Goal: Transaction & Acquisition: Book appointment/travel/reservation

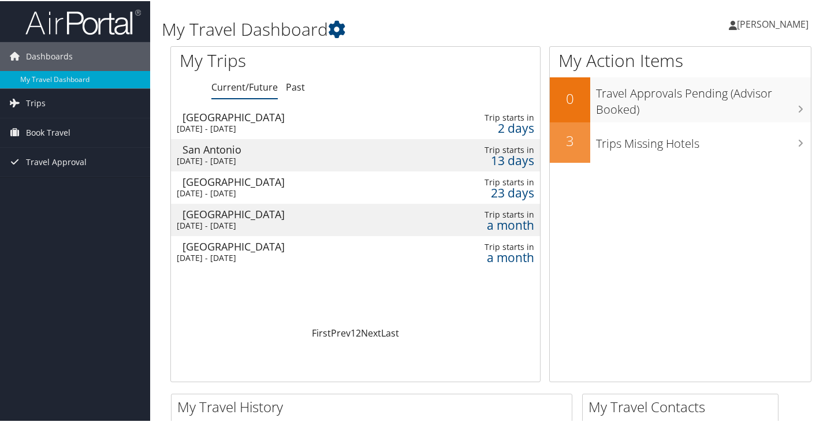
click at [200, 111] on div "Pittsburgh" at bounding box center [302, 116] width 238 height 10
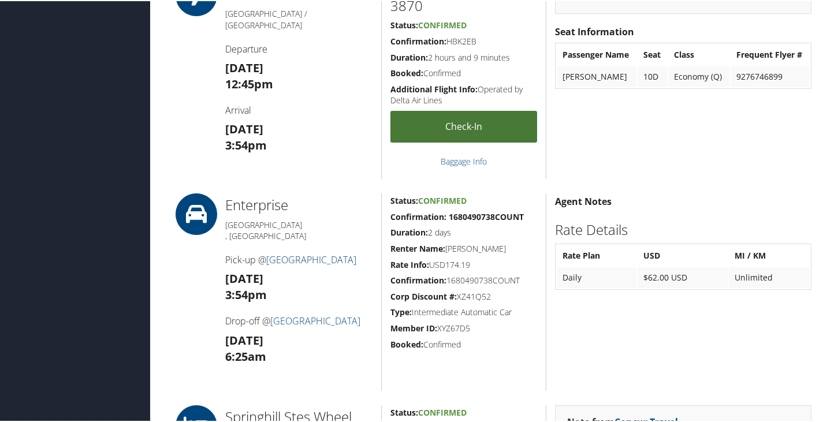
scroll to position [866, 0]
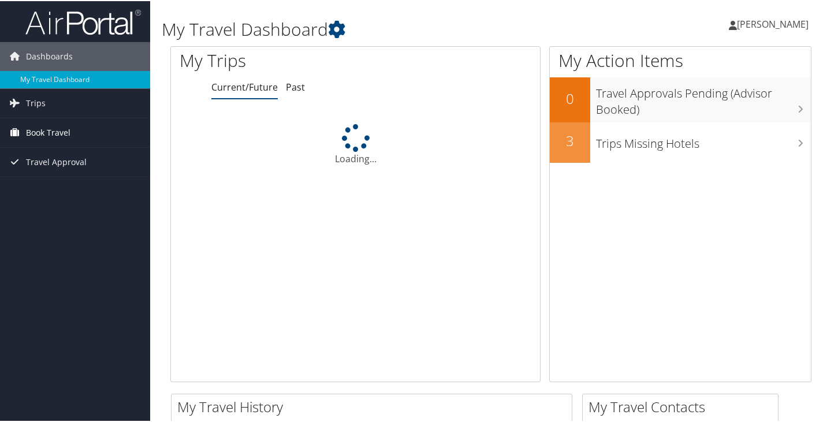
click at [44, 131] on span "Book Travel" at bounding box center [48, 131] width 44 height 29
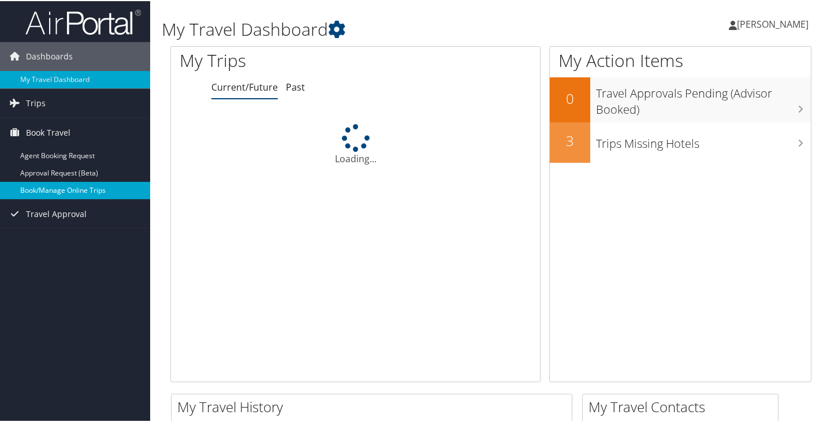
click at [36, 184] on link "Book/Manage Online Trips" at bounding box center [75, 189] width 150 height 17
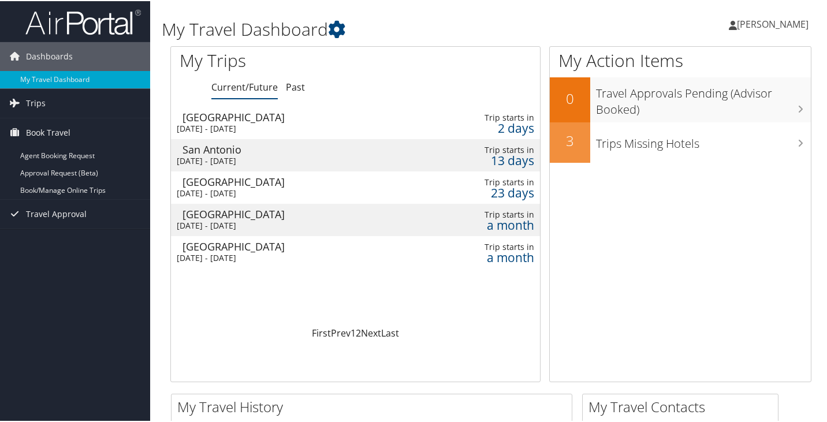
drag, startPoint x: 779, startPoint y: 24, endPoint x: 710, endPoint y: 64, distance: 79.5
click at [779, 24] on span "[PERSON_NAME]" at bounding box center [773, 23] width 72 height 13
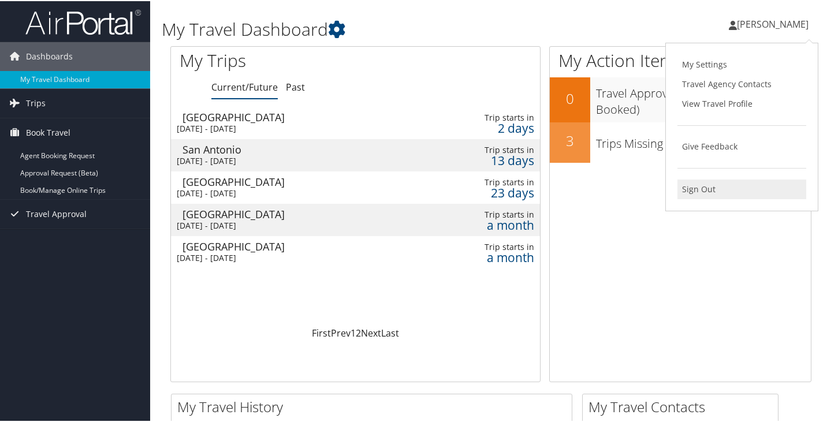
click at [690, 188] on link "Sign Out" at bounding box center [742, 188] width 129 height 20
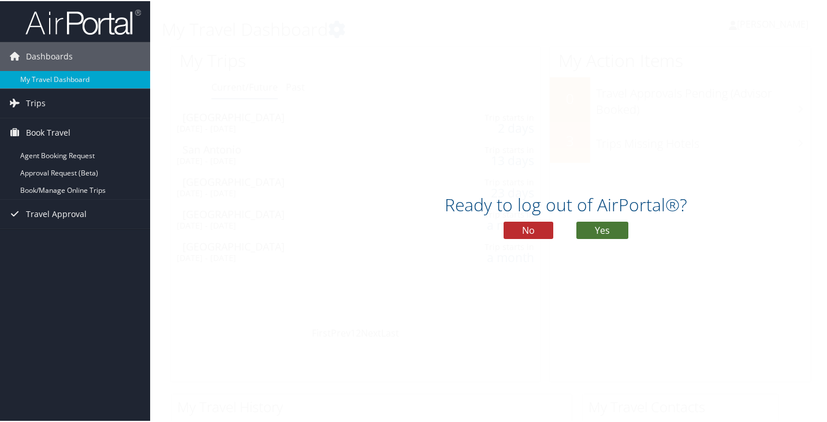
drag, startPoint x: 611, startPoint y: 225, endPoint x: 305, endPoint y: 14, distance: 371.4
click at [613, 224] on button "Yes" at bounding box center [603, 229] width 52 height 17
